Goal: Information Seeking & Learning: Check status

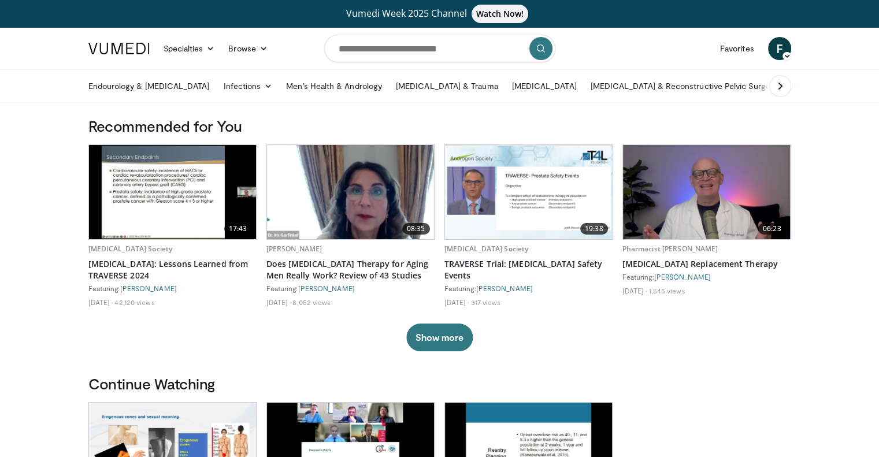
click at [781, 53] on span "F" at bounding box center [779, 48] width 23 height 23
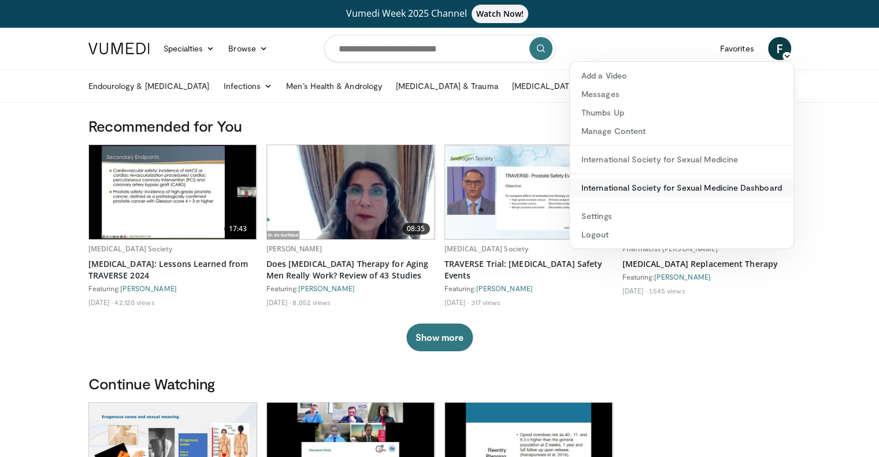
click at [623, 188] on link "International Society for Sexual Medicine Dashboard" at bounding box center [682, 188] width 224 height 18
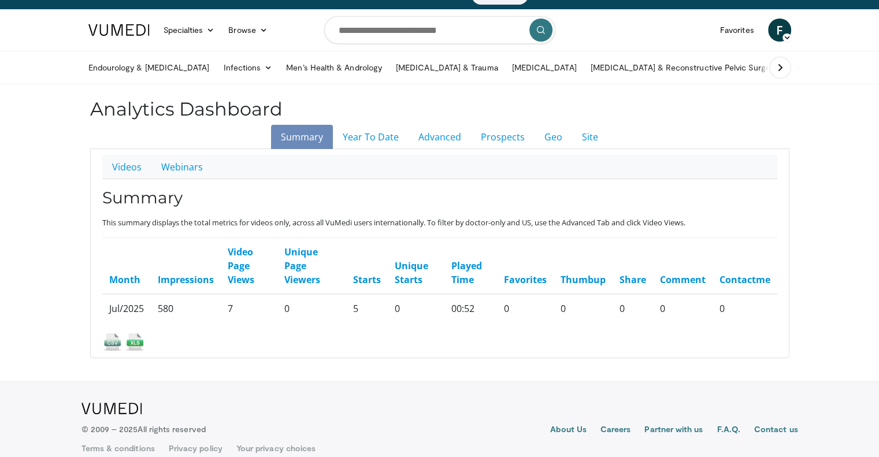
scroll to position [32, 0]
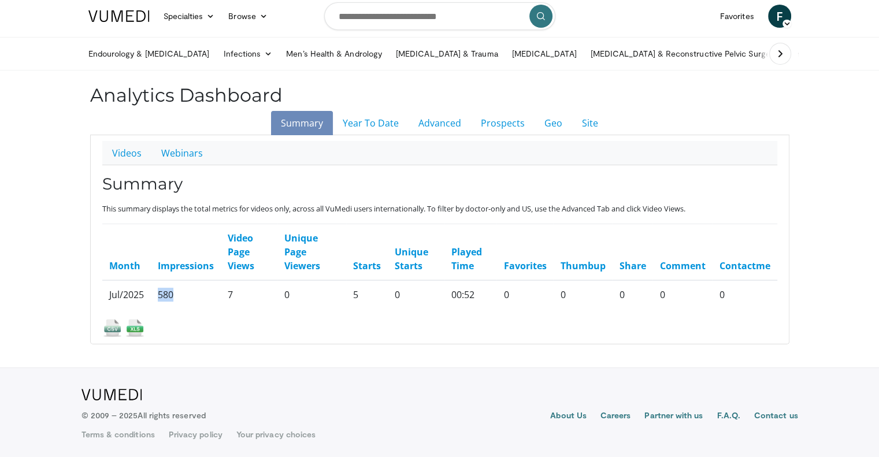
drag, startPoint x: 159, startPoint y: 294, endPoint x: 208, endPoint y: 294, distance: 49.1
click at [179, 294] on td "580" at bounding box center [186, 294] width 70 height 28
click at [374, 123] on link "Year To Date" at bounding box center [371, 123] width 76 height 24
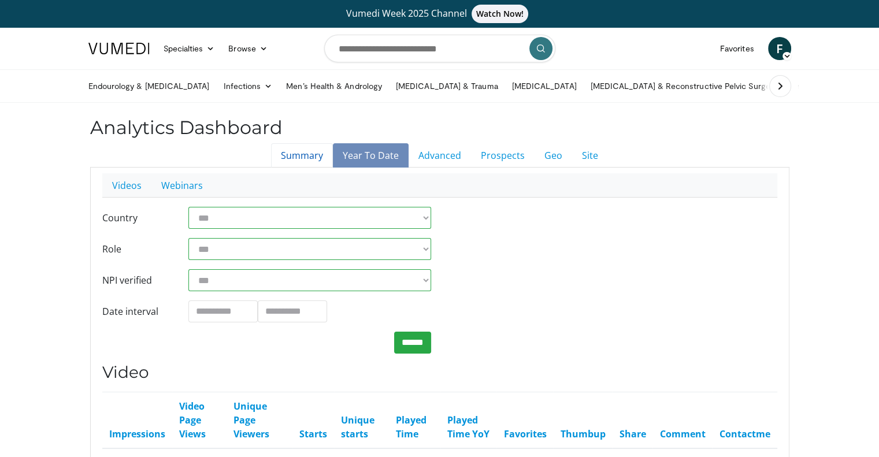
click at [311, 156] on link "Summary" at bounding box center [302, 155] width 62 height 24
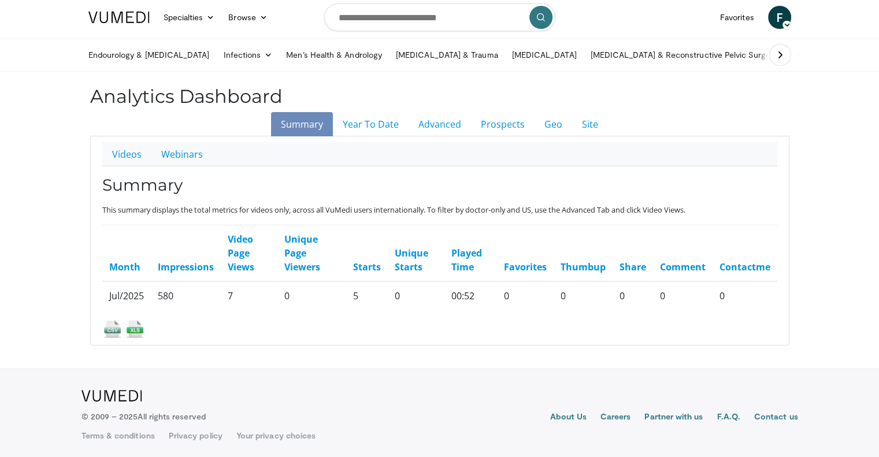
scroll to position [32, 0]
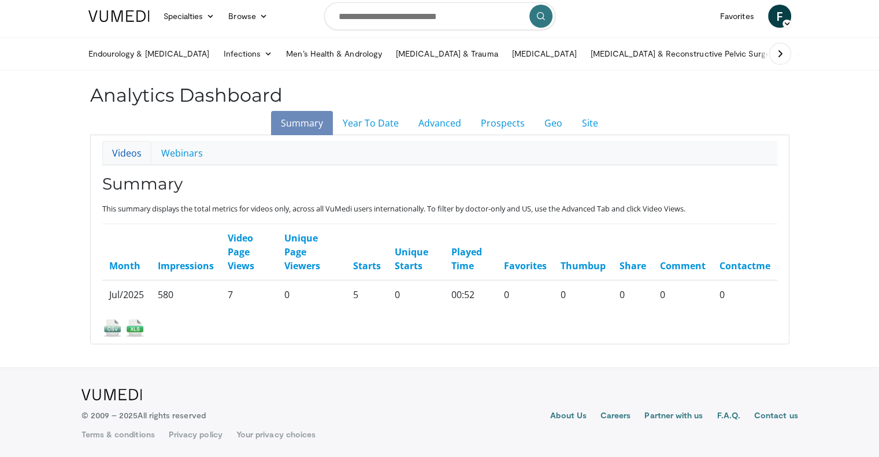
click at [129, 152] on link "Videos" at bounding box center [126, 153] width 49 height 24
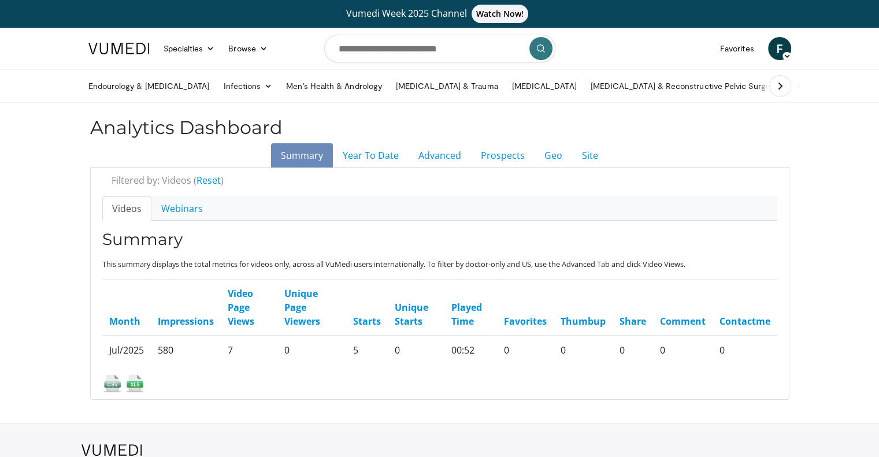
scroll to position [55, 0]
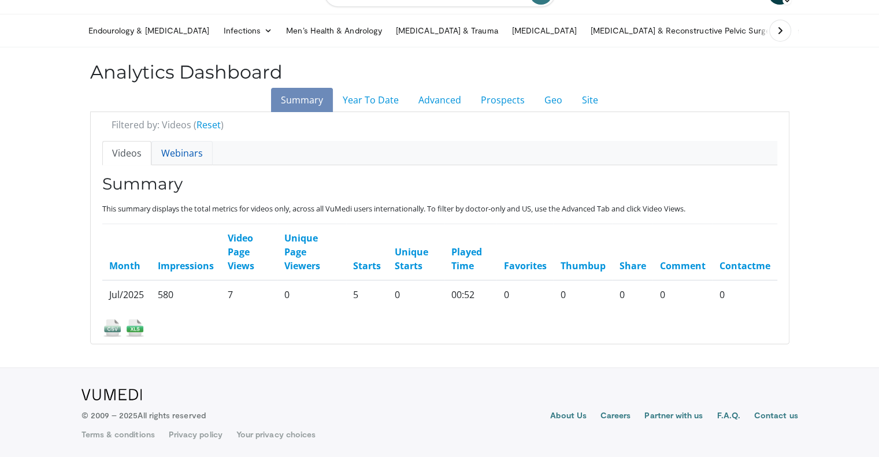
click at [181, 149] on link "Webinars" at bounding box center [181, 153] width 61 height 24
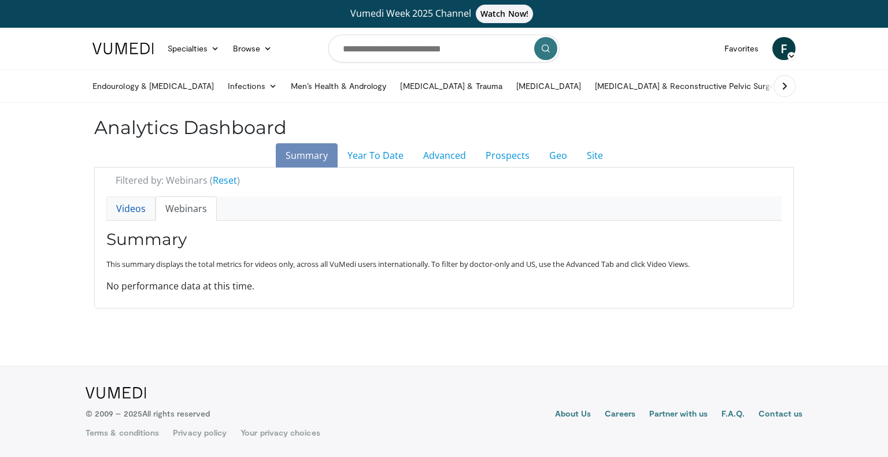
click at [133, 201] on link "Videos" at bounding box center [130, 208] width 49 height 24
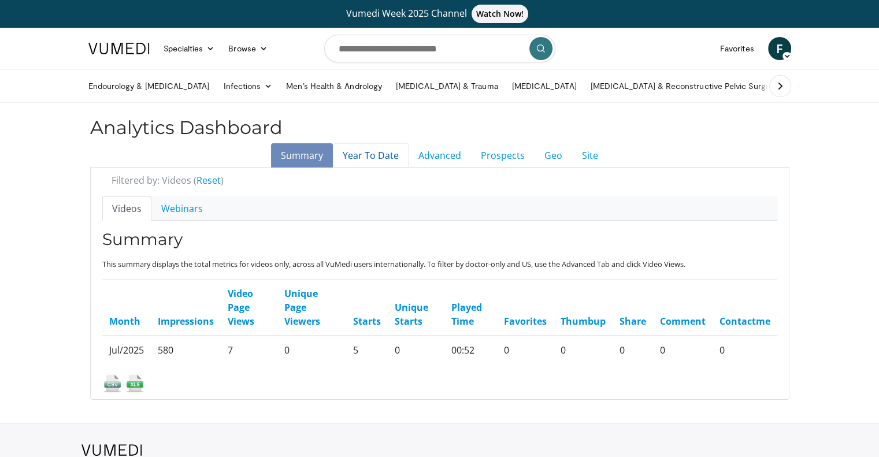
click at [361, 157] on link "Year To Date" at bounding box center [371, 155] width 76 height 24
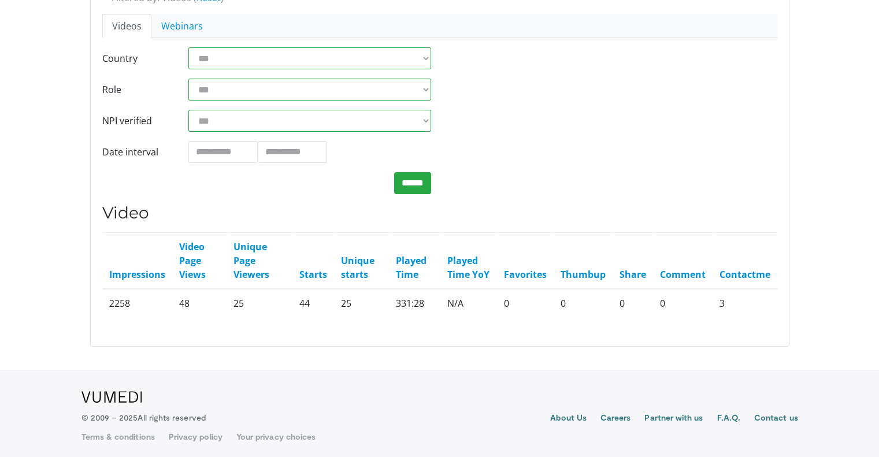
scroll to position [185, 0]
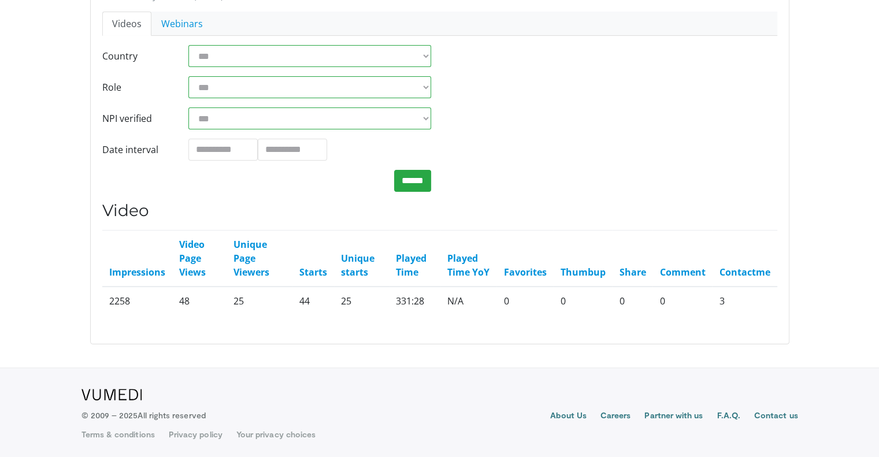
click at [515, 358] on body "Vumedi Week 2025 Channel Watch Now! Specialties Adult & Family Medicine Allergy…" at bounding box center [439, 137] width 879 height 644
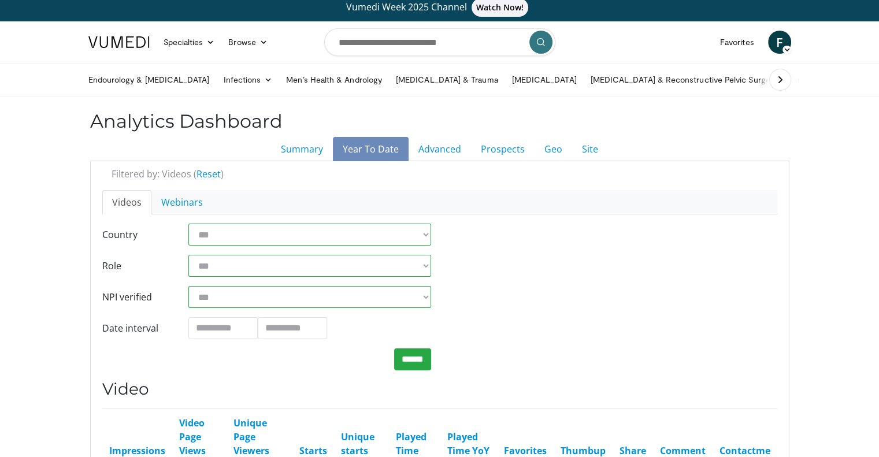
scroll to position [0, 0]
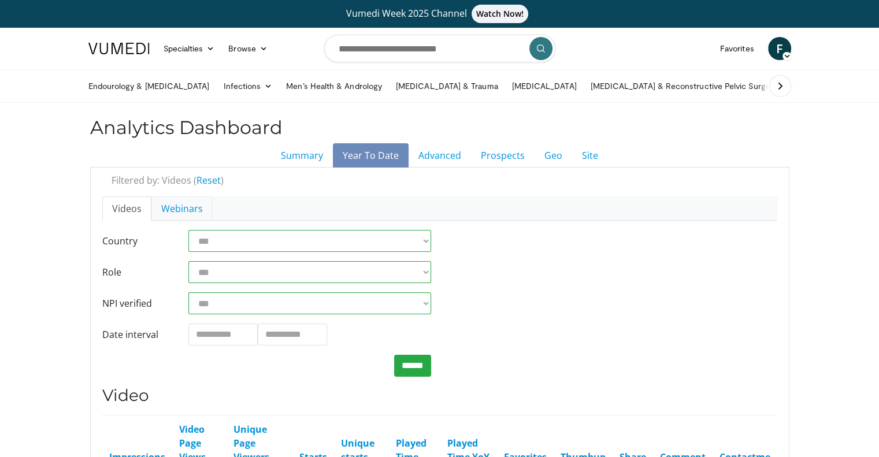
drag, startPoint x: 188, startPoint y: 205, endPoint x: 175, endPoint y: 224, distance: 23.7
click at [188, 205] on link "Webinars" at bounding box center [181, 208] width 61 height 24
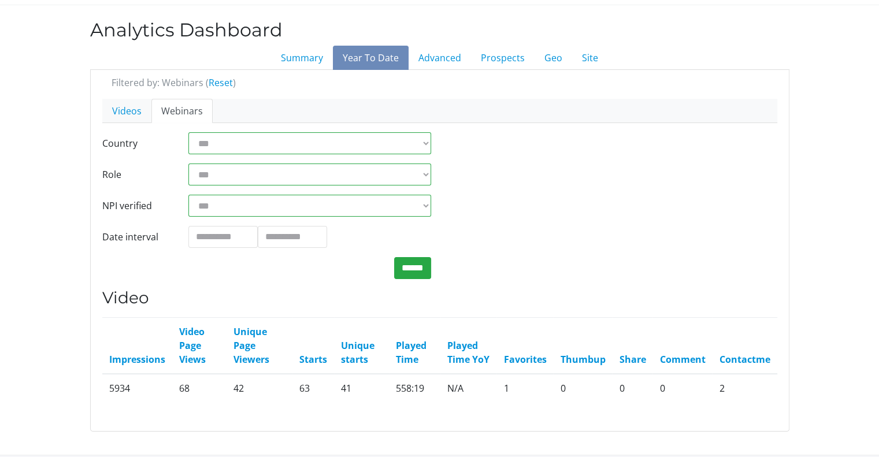
scroll to position [185, 0]
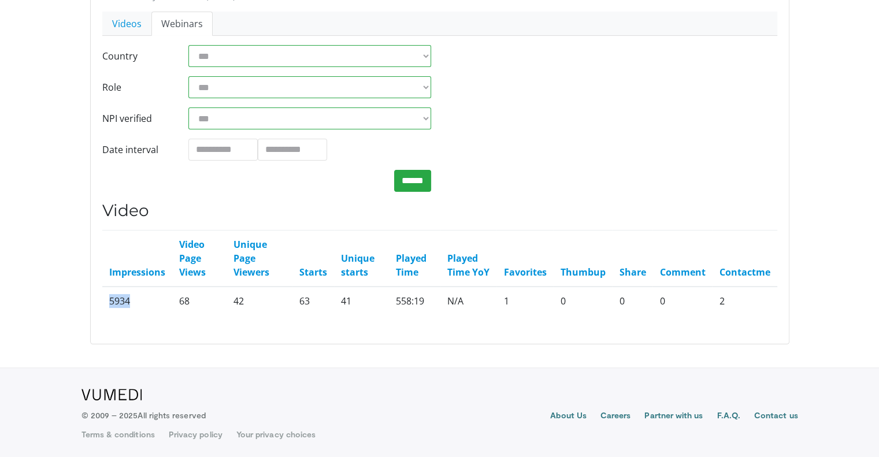
drag, startPoint x: 106, startPoint y: 302, endPoint x: 153, endPoint y: 300, distance: 46.2
click at [153, 300] on td "5934" at bounding box center [137, 301] width 70 height 28
click at [721, 300] on td "2" at bounding box center [744, 301] width 65 height 28
click at [129, 23] on link "Videos" at bounding box center [126, 24] width 49 height 24
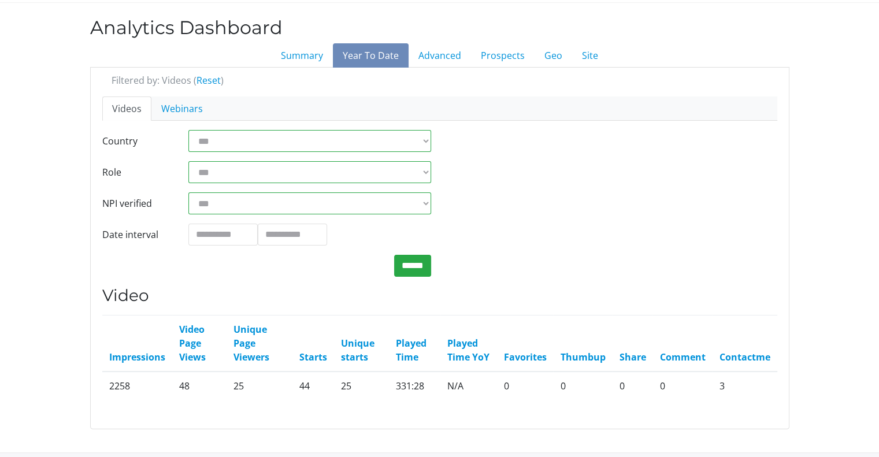
scroll to position [185, 0]
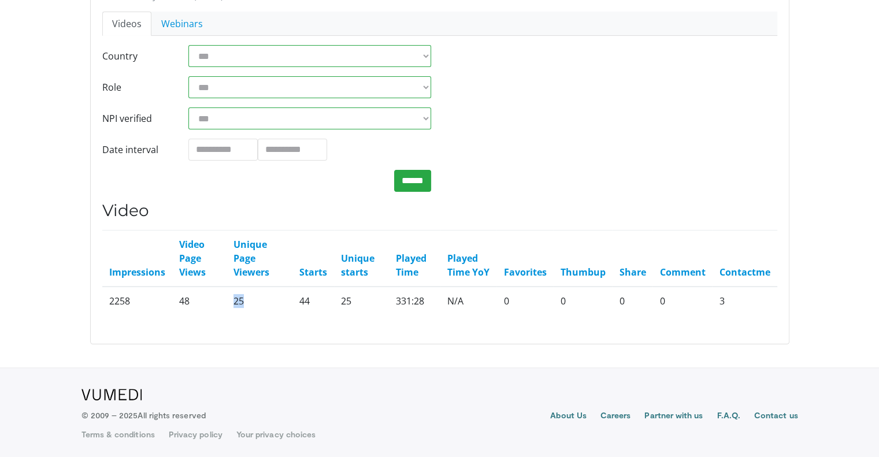
drag, startPoint x: 188, startPoint y: 301, endPoint x: 250, endPoint y: 300, distance: 61.8
click at [250, 300] on tr "2258 48 25 44 25 331:28 N/A 0 0 0 0 3" at bounding box center [439, 301] width 675 height 28
drag, startPoint x: 738, startPoint y: 266, endPoint x: 728, endPoint y: 283, distance: 19.4
click at [737, 266] on link "Contactme" at bounding box center [744, 272] width 51 height 13
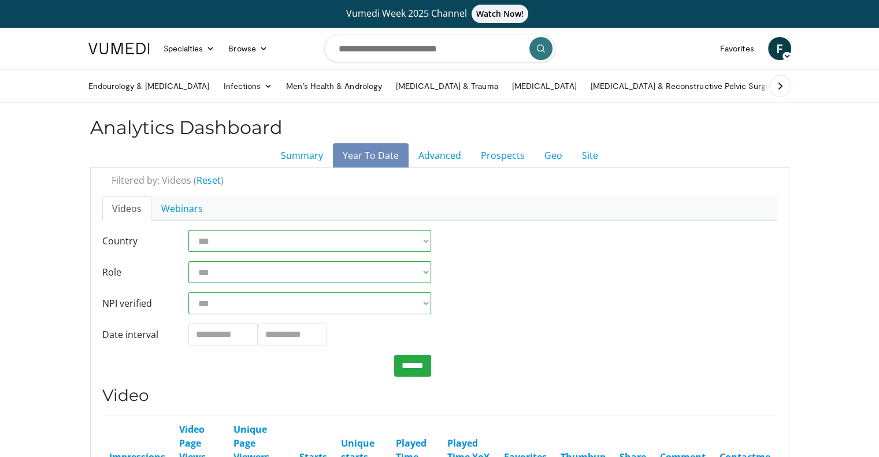
click at [790, 54] on icon at bounding box center [786, 56] width 8 height 8
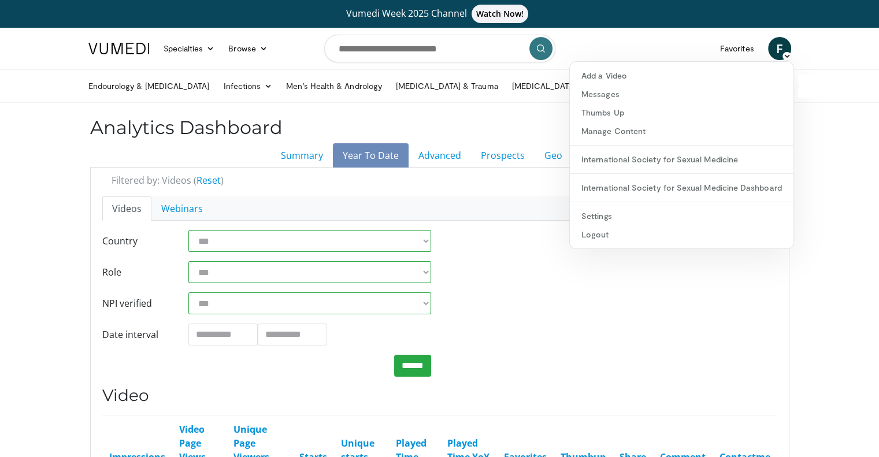
click at [569, 263] on div "**********" at bounding box center [440, 303] width 692 height 147
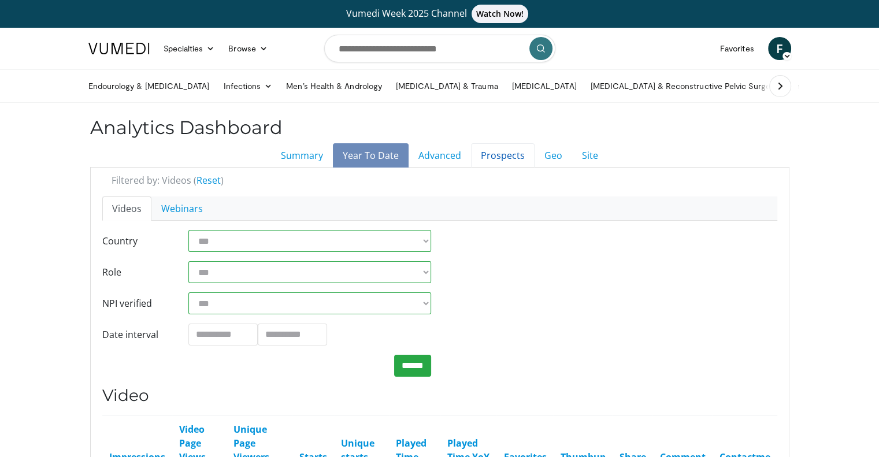
click at [504, 153] on link "Prospects" at bounding box center [503, 155] width 64 height 24
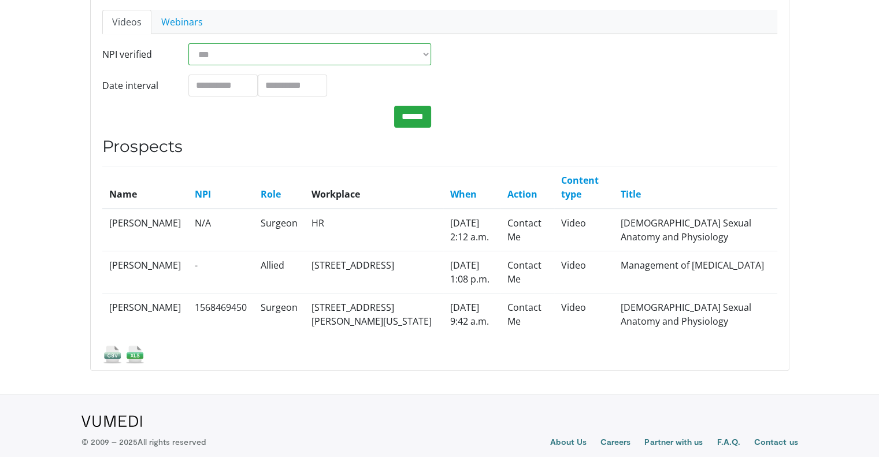
scroll to position [213, 0]
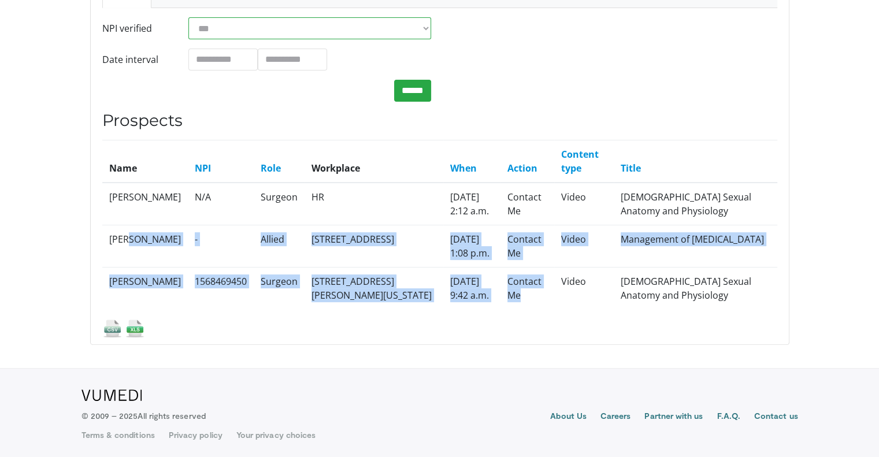
drag, startPoint x: 555, startPoint y: 292, endPoint x: 127, endPoint y: 237, distance: 431.6
click at [127, 237] on tbody "[PERSON_NAME] N/A Surgeon HR [DATE] 2:12 a.m. Contact Me Video [DEMOGRAPHIC_DAT…" at bounding box center [439, 246] width 675 height 127
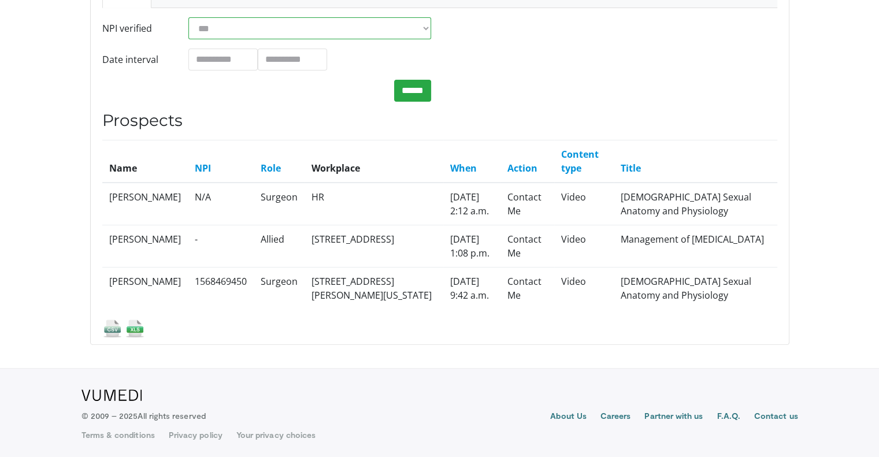
click at [406, 315] on div "Name NPI Role Workplace When Action Content type Title N/A Surgeon" at bounding box center [439, 239] width 675 height 199
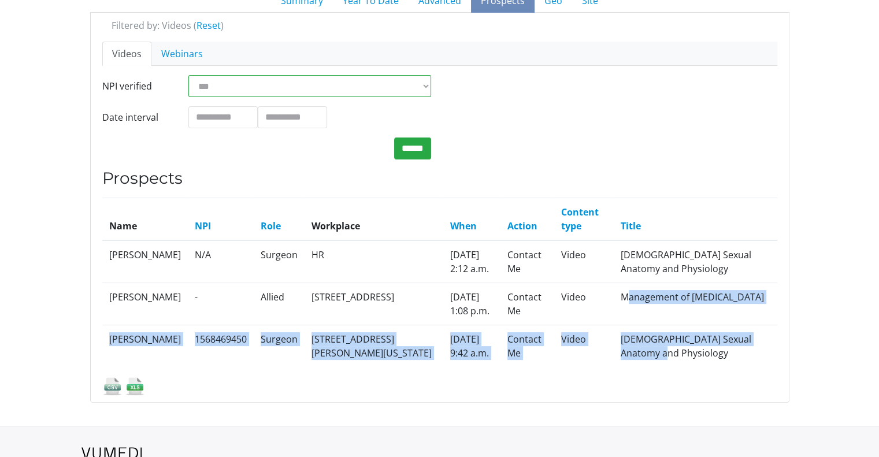
drag, startPoint x: 718, startPoint y: 348, endPoint x: 661, endPoint y: 291, distance: 80.9
click at [661, 291] on tbody "[PERSON_NAME] N/A Surgeon HR [DATE] 2:12 a.m. Contact Me Video [DEMOGRAPHIC_DAT…" at bounding box center [439, 303] width 675 height 127
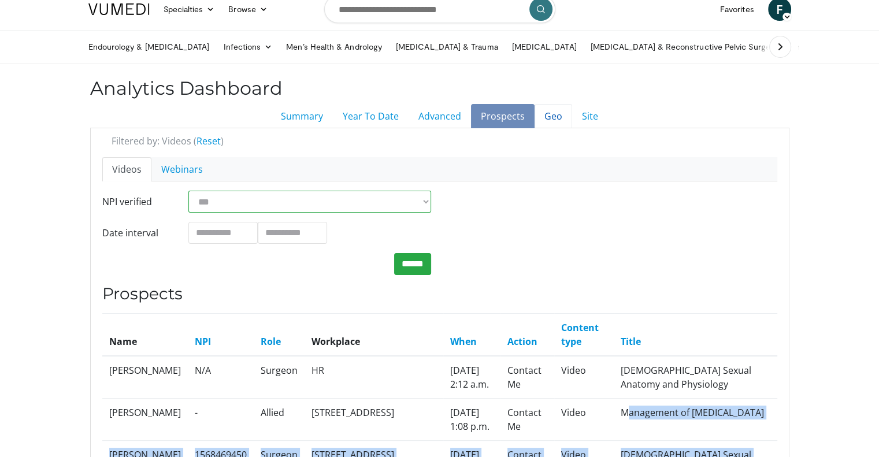
click at [554, 118] on link "Geo" at bounding box center [554, 116] width 38 height 24
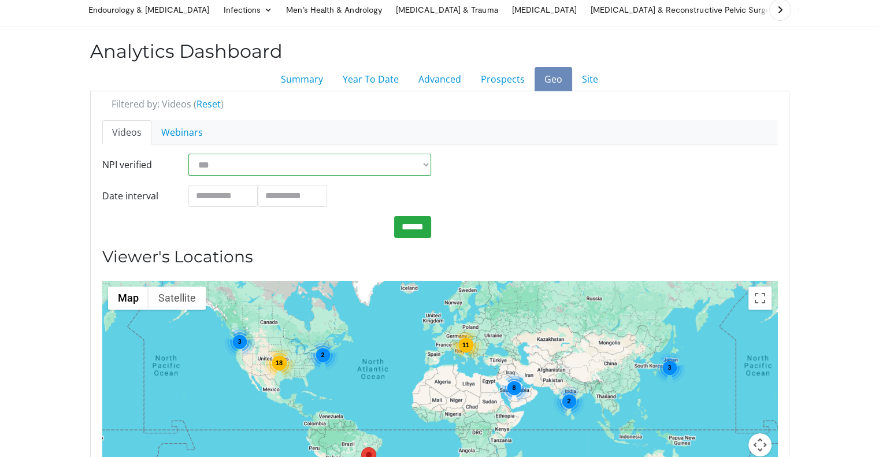
scroll to position [58, 0]
